Goal: Browse casually

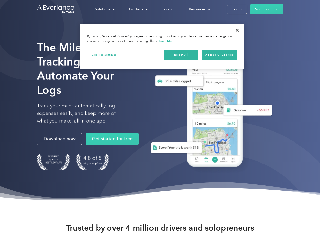
click at [105, 9] on div "Solutions" at bounding box center [102, 9] width 15 height 6
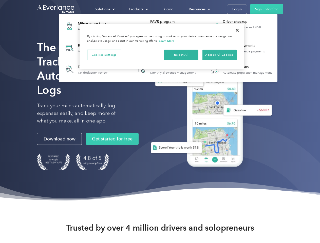
click at [138, 9] on div "Products" at bounding box center [136, 9] width 14 height 6
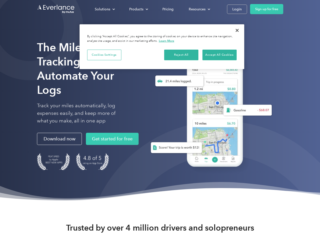
click at [199, 9] on div "Resources" at bounding box center [197, 9] width 17 height 6
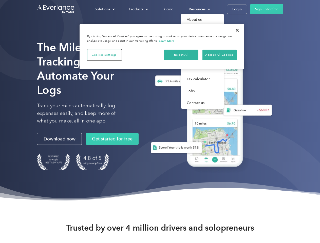
click at [104, 55] on button "Cookies Settings" at bounding box center [104, 55] width 34 height 11
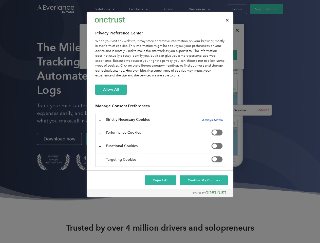
click at [181, 55] on div "When you visit any website, it may store or retrieve information on your browse…" at bounding box center [160, 59] width 130 height 40
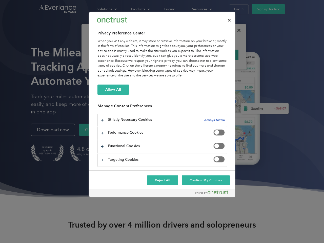
click at [220, 55] on div "When you visit any website, it may store or retrieve information on your browse…" at bounding box center [163, 59] width 130 height 40
click at [237, 30] on div at bounding box center [162, 121] width 324 height 243
